Goal: Transaction & Acquisition: Subscribe to service/newsletter

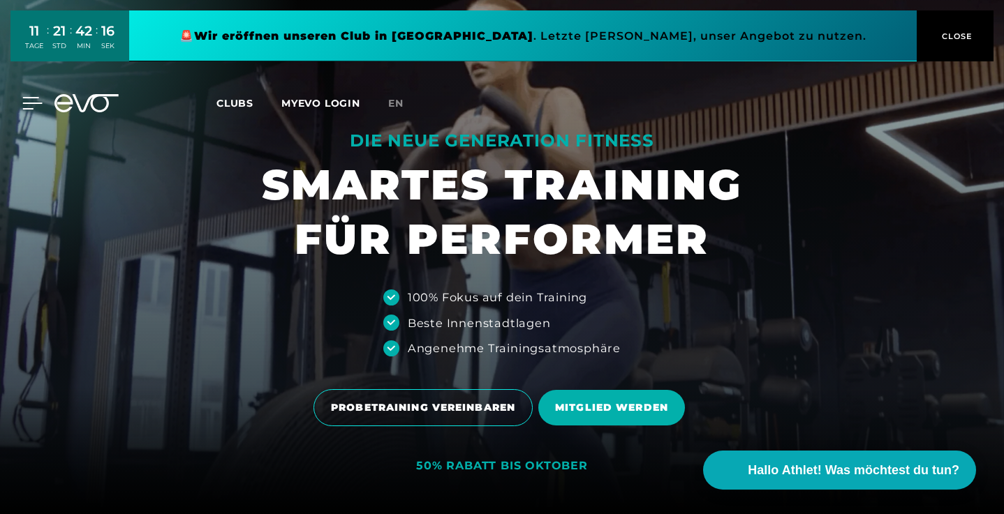
click at [35, 103] on icon at bounding box center [33, 103] width 20 height 11
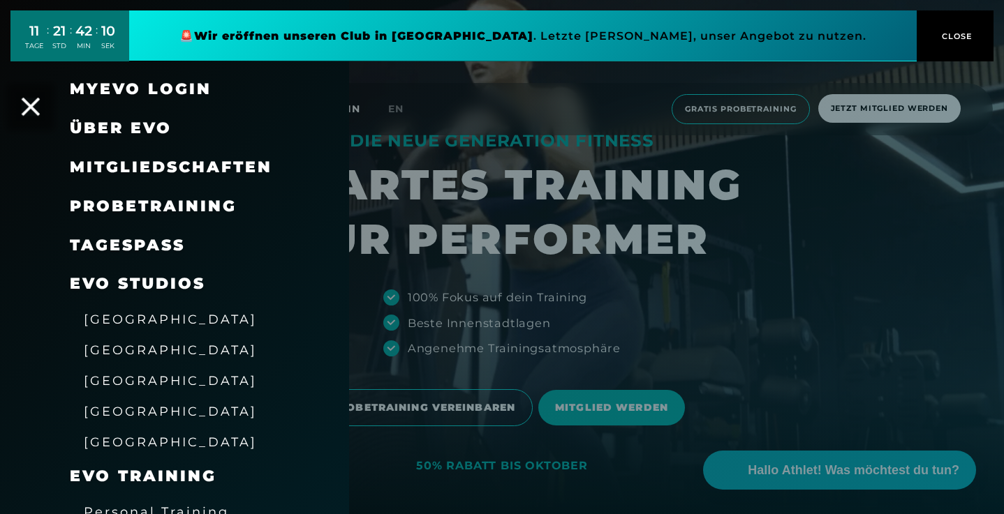
click at [25, 102] on icon at bounding box center [31, 107] width 18 height 18
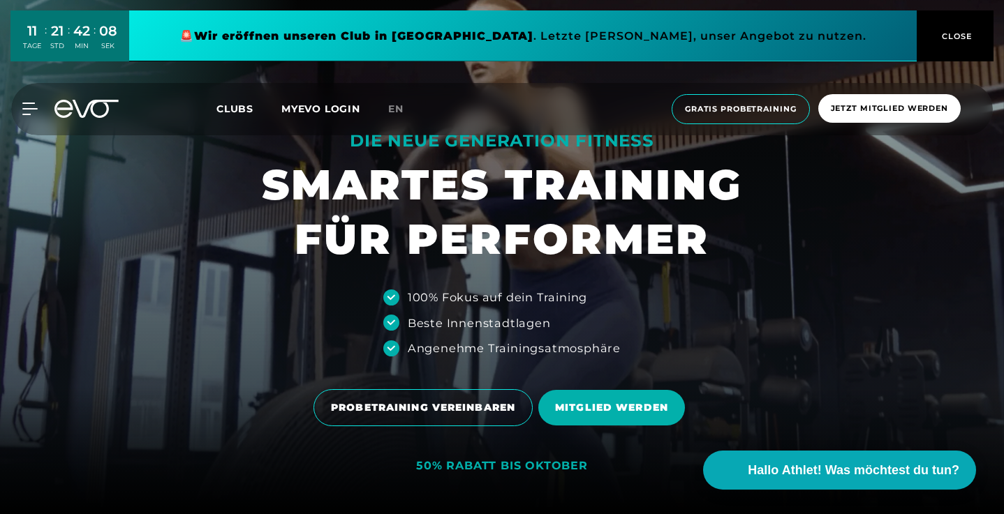
click at [953, 27] on button "CLOSE" at bounding box center [954, 35] width 77 height 51
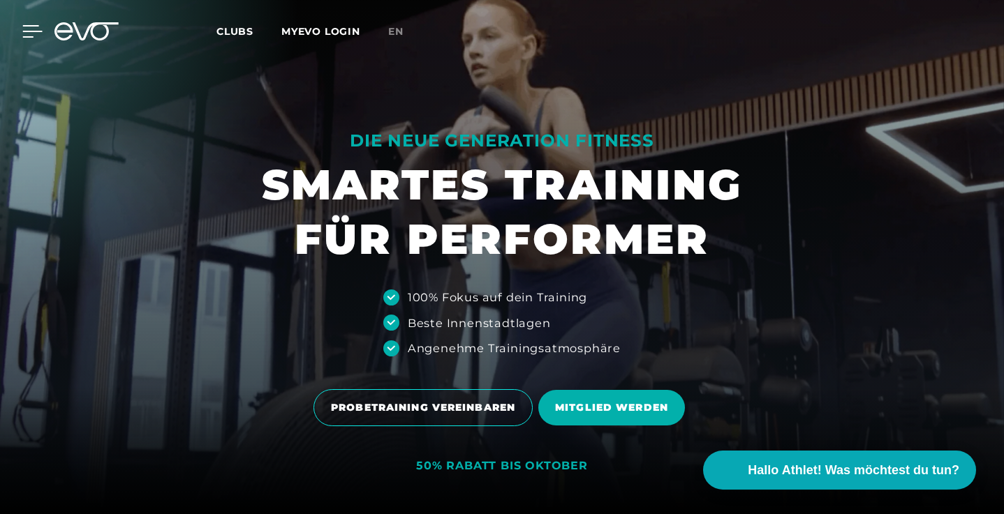
click at [36, 33] on icon at bounding box center [32, 31] width 20 height 13
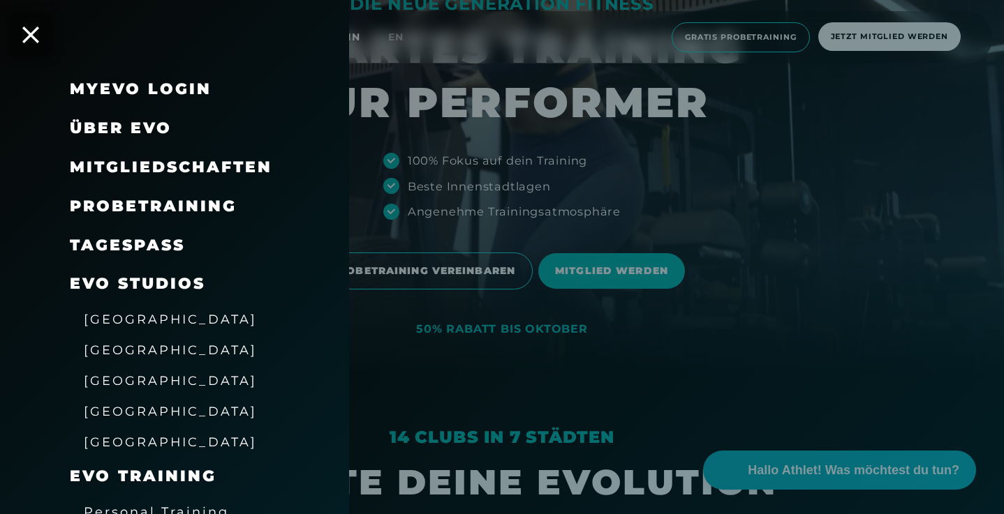
scroll to position [20, 0]
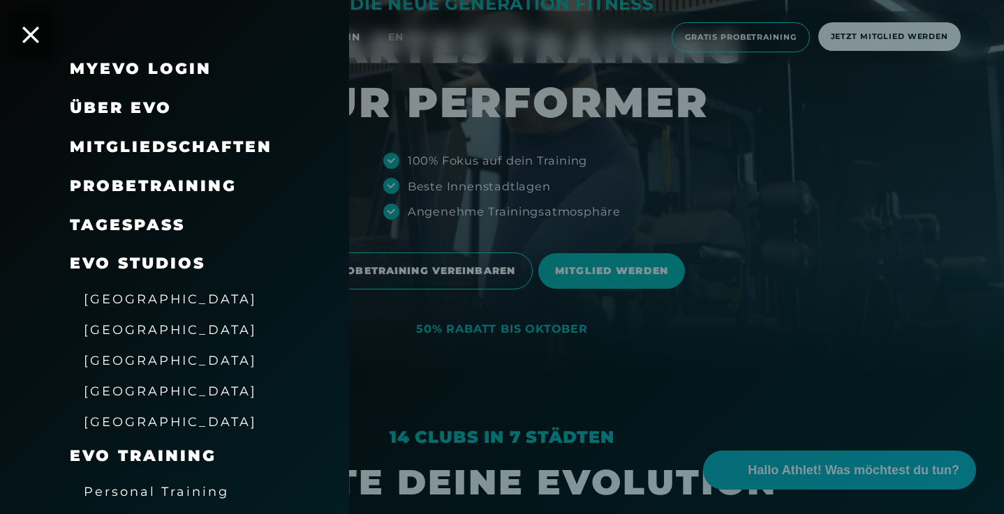
click at [128, 353] on span "[GEOGRAPHIC_DATA]" at bounding box center [170, 360] width 173 height 15
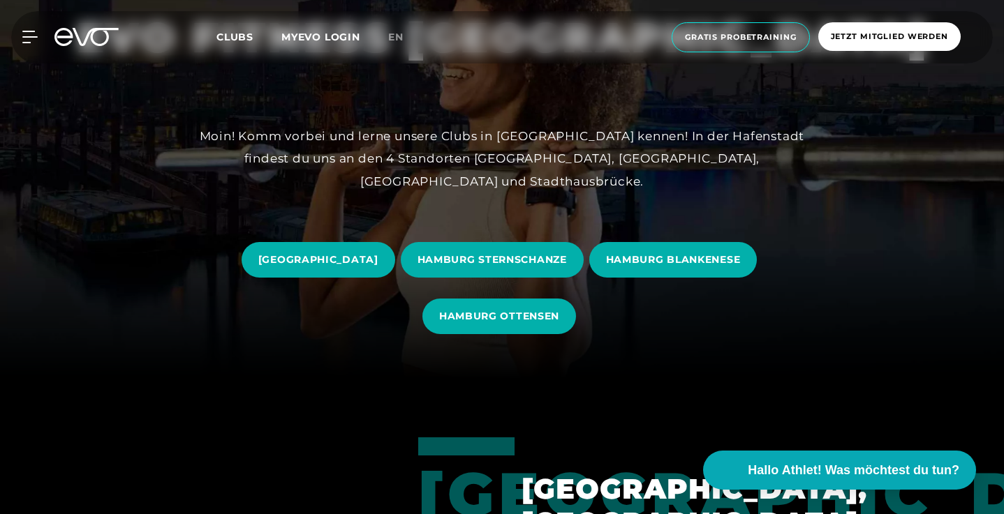
scroll to position [144, 0]
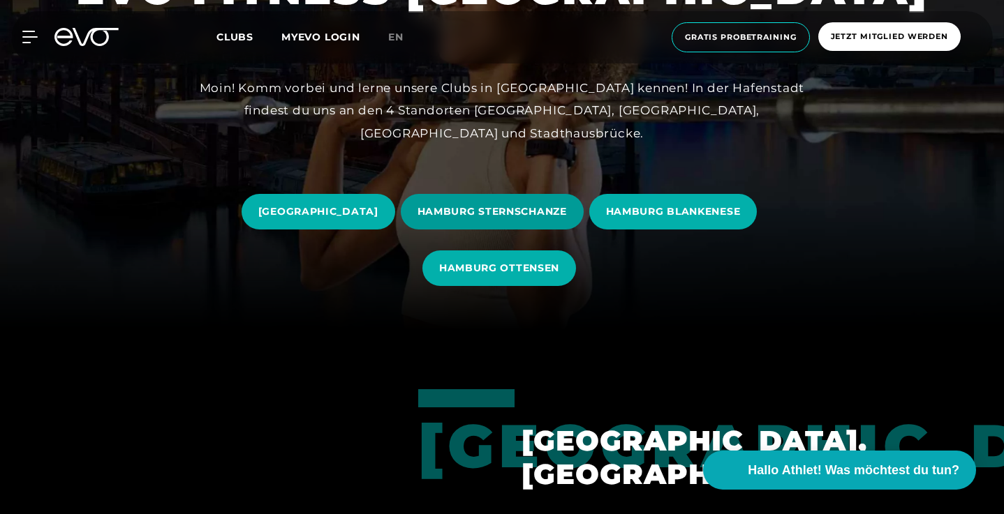
click at [493, 193] on link "HAMBURG STERNSCHANZE" at bounding box center [495, 212] width 188 height 57
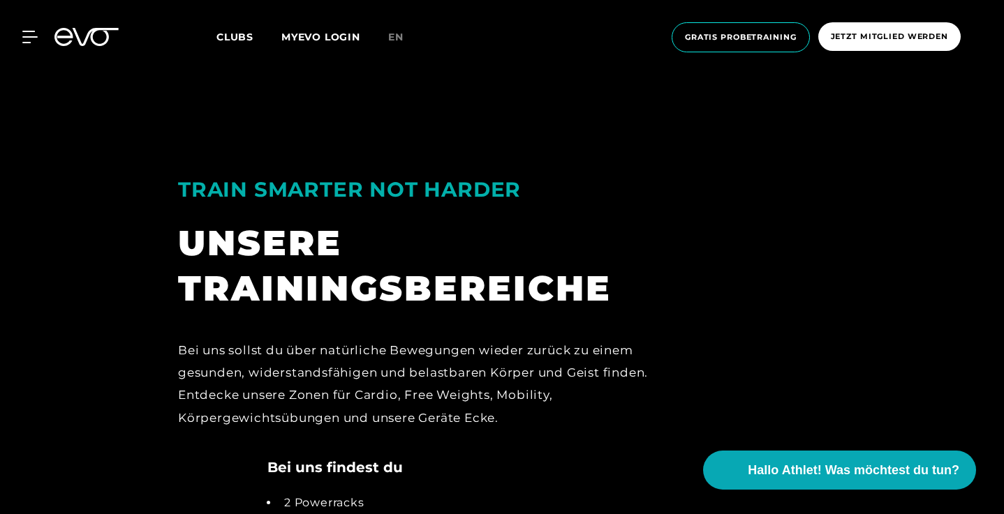
scroll to position [2321, 0]
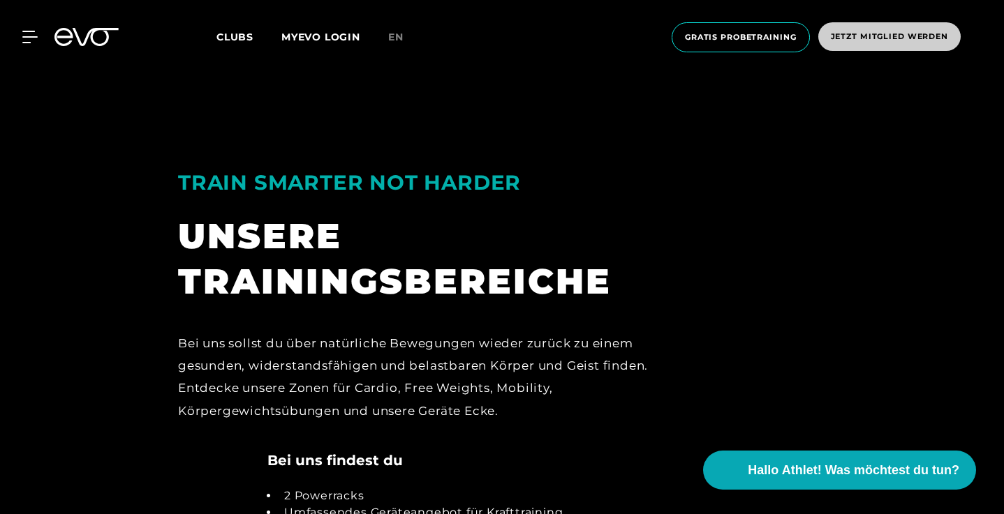
click at [849, 38] on span "Jetzt Mitglied werden" at bounding box center [889, 37] width 117 height 12
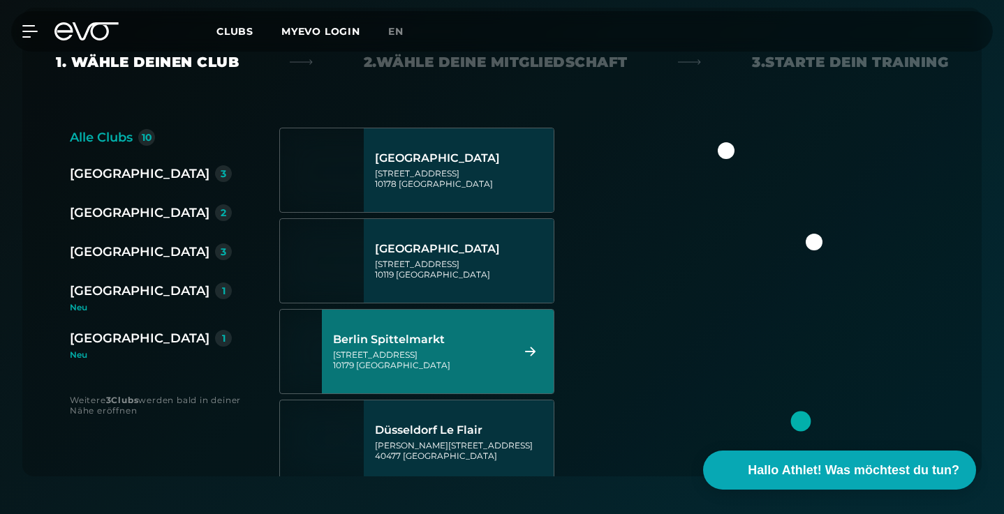
scroll to position [356, 0]
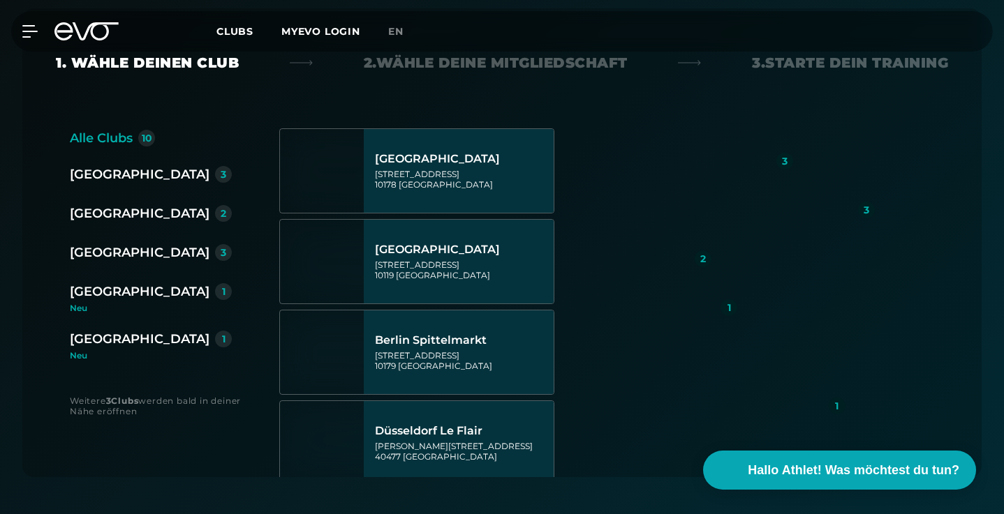
click at [106, 257] on div "[GEOGRAPHIC_DATA]" at bounding box center [140, 253] width 140 height 20
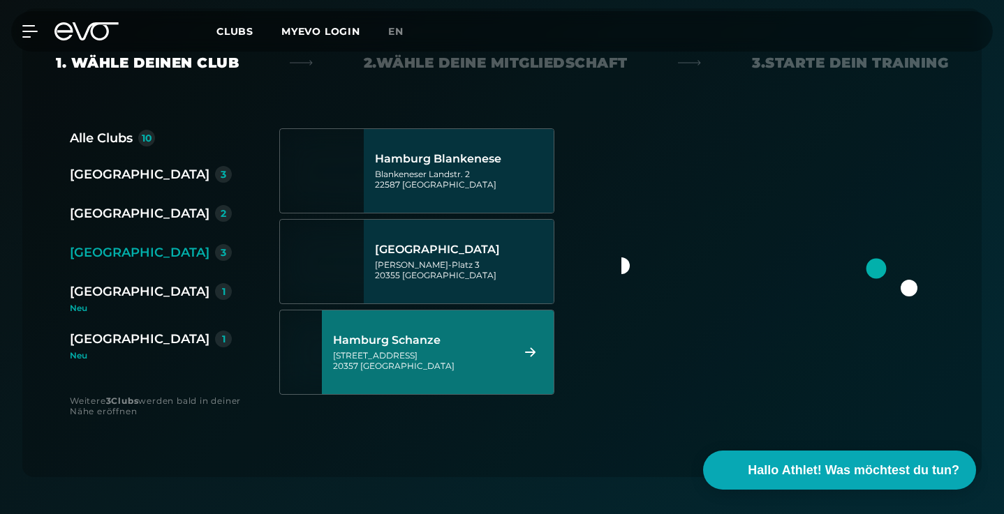
click at [454, 362] on div "[STREET_ADDRESS]" at bounding box center [420, 360] width 174 height 21
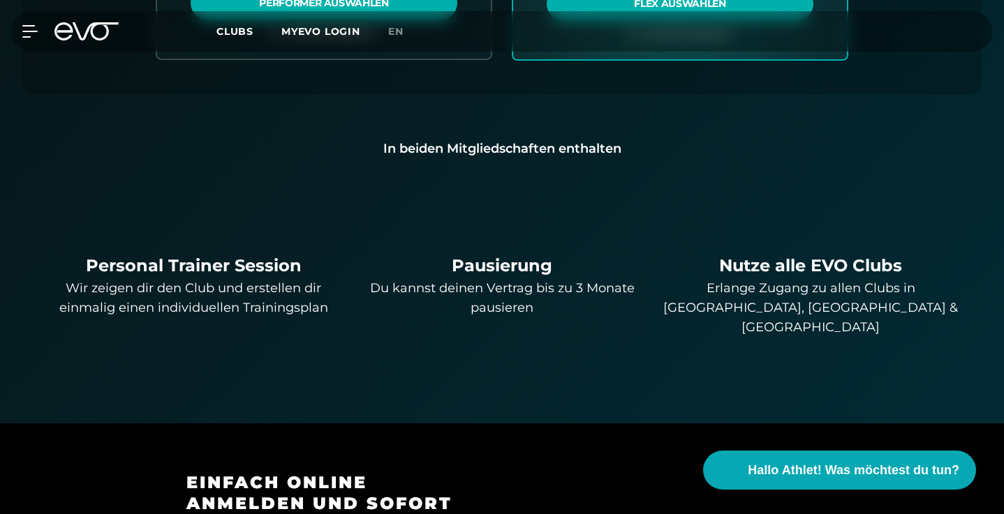
scroll to position [952, 0]
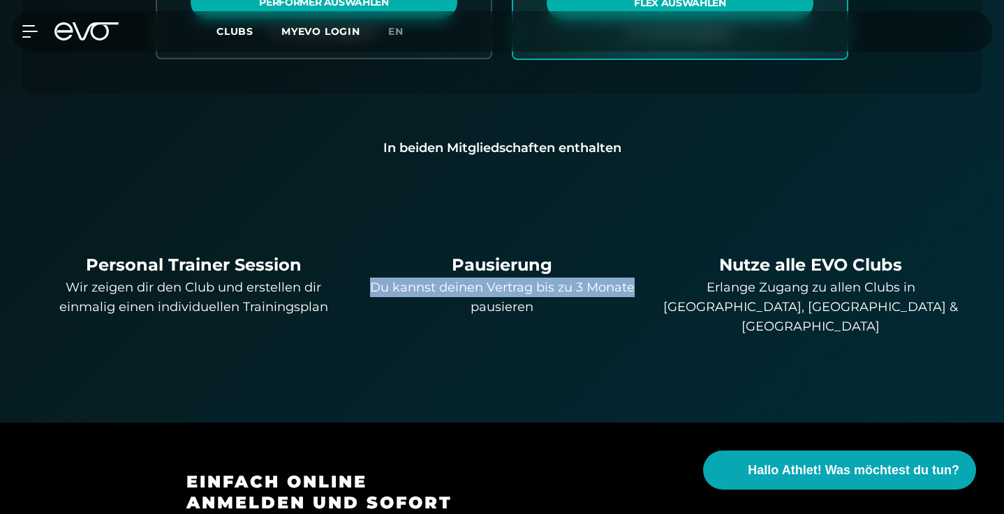
drag, startPoint x: 372, startPoint y: 288, endPoint x: 648, endPoint y: 285, distance: 275.7
click at [648, 285] on div "Du kannst deinen Vertrag bis zu 3 Monate pausieren" at bounding box center [501, 297] width 297 height 39
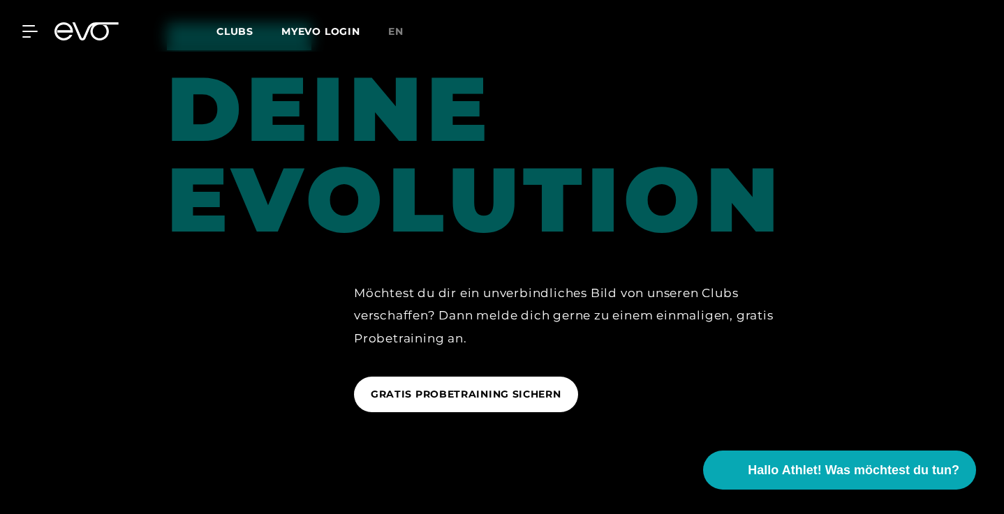
scroll to position [1693, 0]
